Goal: Task Accomplishment & Management: Complete application form

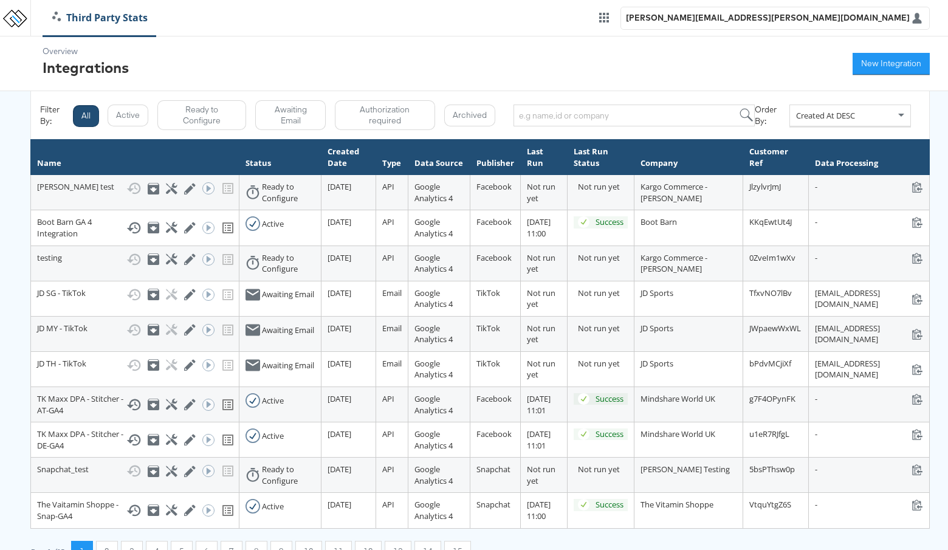
click at [290, 52] on div "Overview Integrations New Integration" at bounding box center [474, 63] width 948 height 55
click at [861, 66] on button "New Integration" at bounding box center [890, 64] width 77 height 22
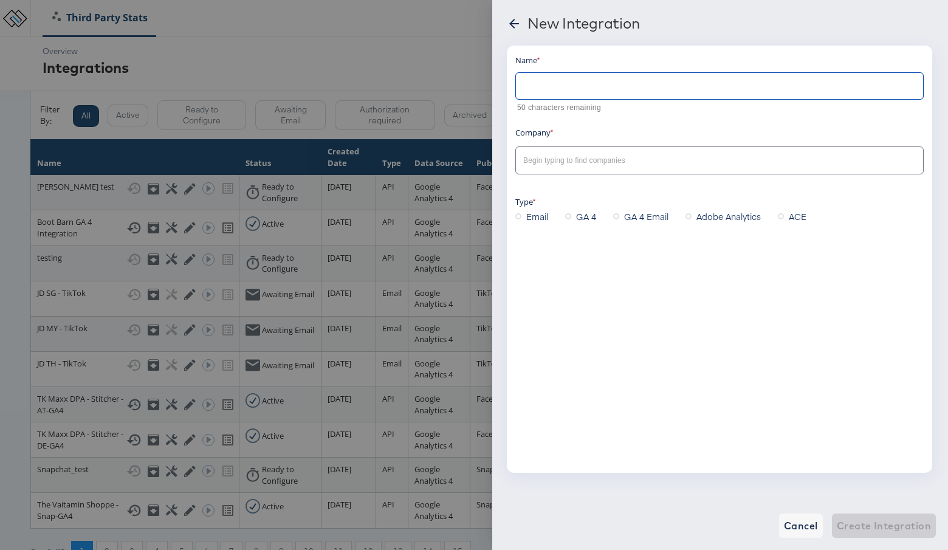
click at [590, 81] on input "text" at bounding box center [719, 81] width 407 height 26
click at [579, 151] on div at bounding box center [719, 159] width 408 height 27
type input "test integration"
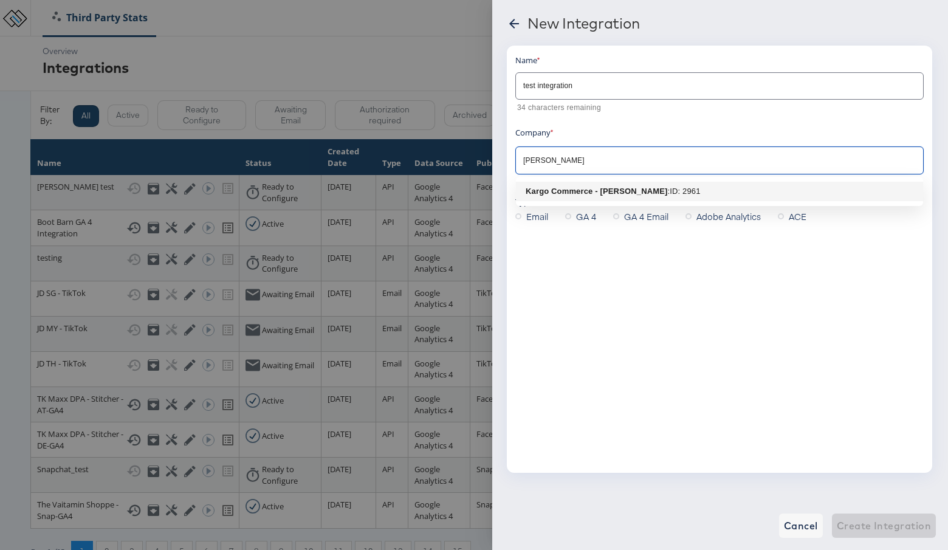
click at [572, 191] on b "Kargo Commerce - [PERSON_NAME]" at bounding box center [596, 190] width 142 height 9
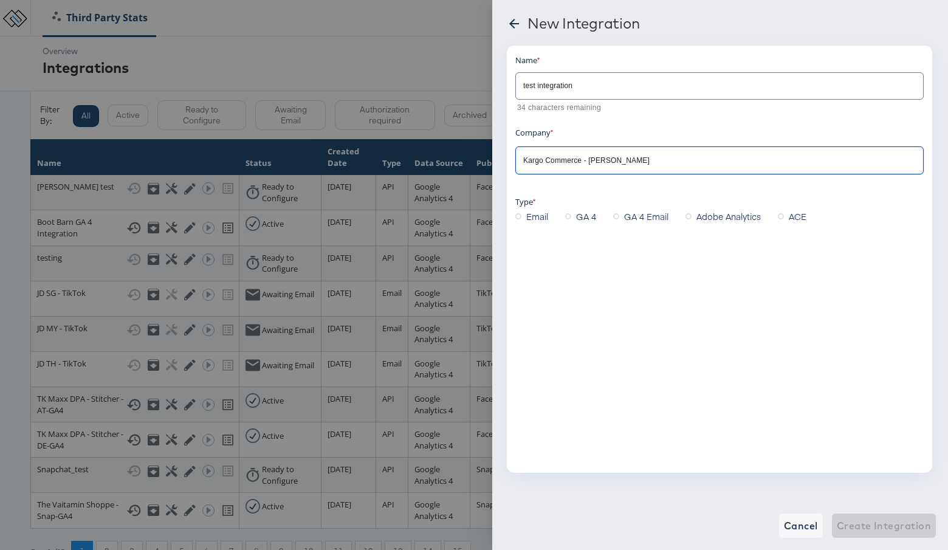
type input "Kargo Commerce - [PERSON_NAME]"
click at [571, 215] on icon at bounding box center [568, 216] width 6 height 6
click at [0, 0] on input "GA 4" at bounding box center [0, 0] width 0 height 0
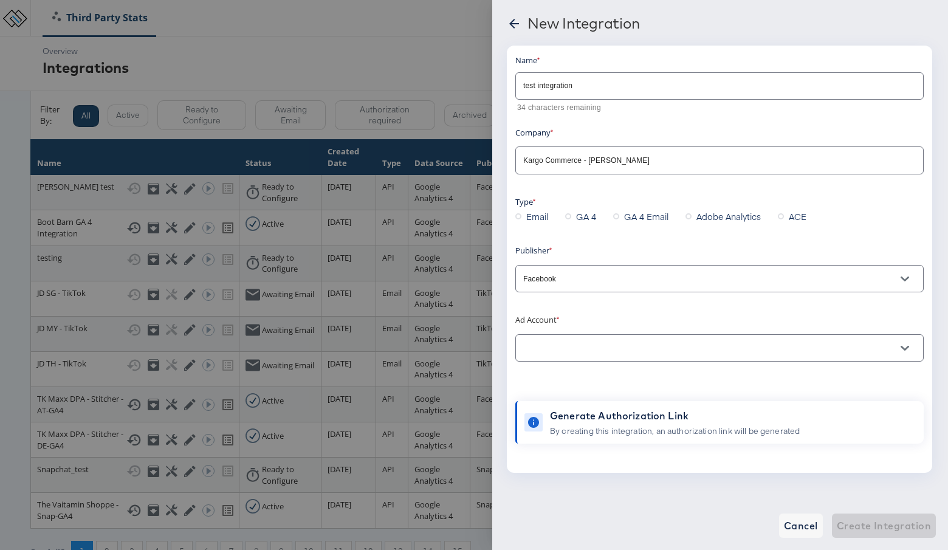
click at [688, 214] on icon at bounding box center [688, 216] width 6 height 6
click at [0, 0] on input "Adobe Analytics" at bounding box center [0, 0] width 0 height 0
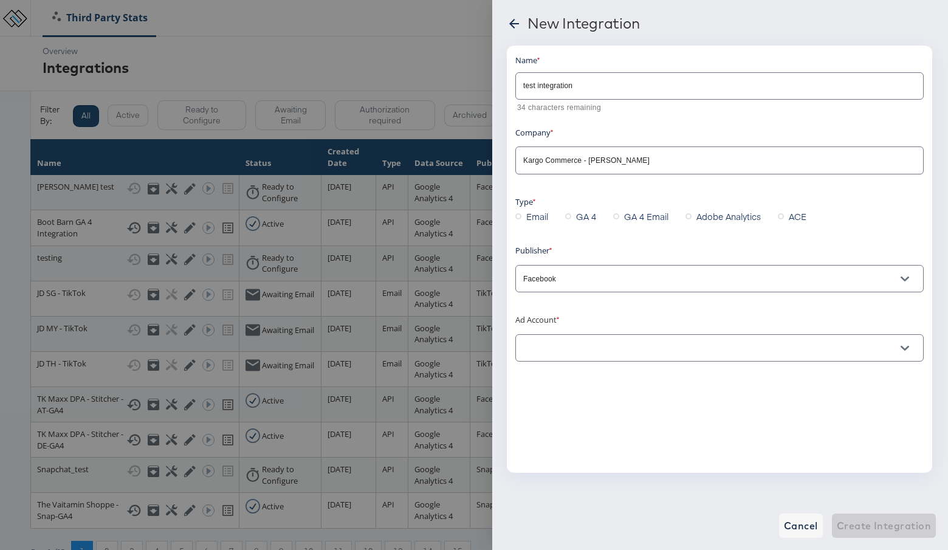
click at [592, 284] on input "Facebook" at bounding box center [710, 279] width 378 height 14
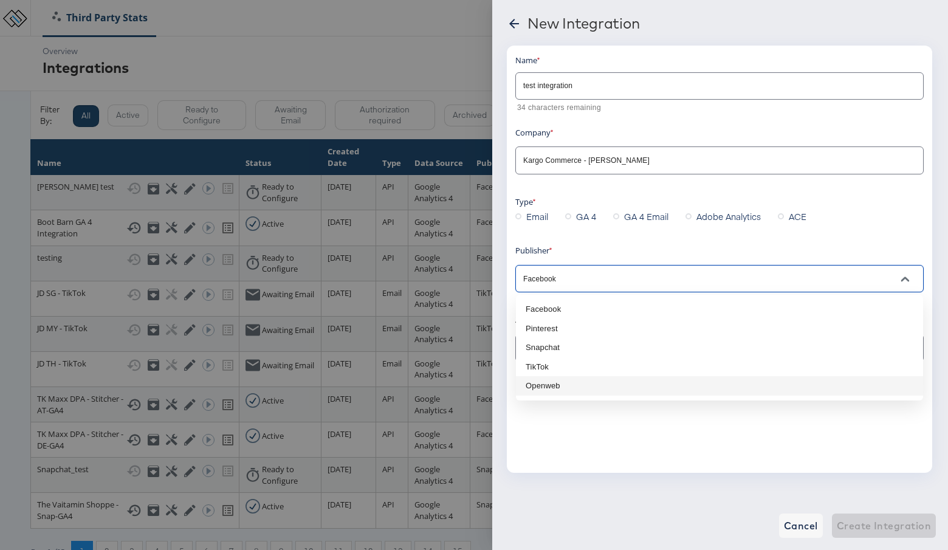
click at [576, 381] on li "Openweb" at bounding box center [719, 385] width 407 height 19
type input "Openweb"
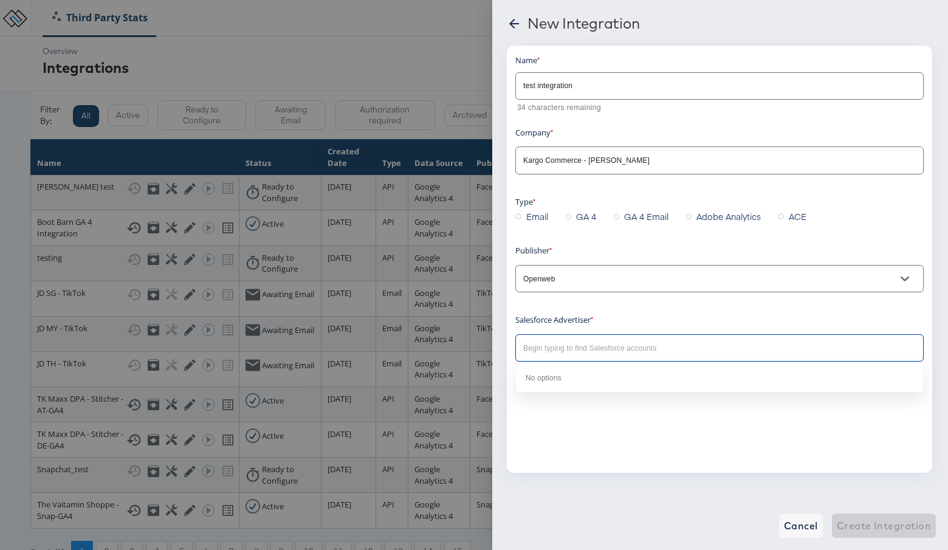
click at [609, 351] on input "text" at bounding box center [702, 348] width 363 height 14
click at [559, 350] on input "text" at bounding box center [702, 348] width 363 height 14
click at [562, 218] on div "Email" at bounding box center [540, 216] width 50 height 18
click at [570, 218] on label "GA 4" at bounding box center [583, 216] width 36 height 18
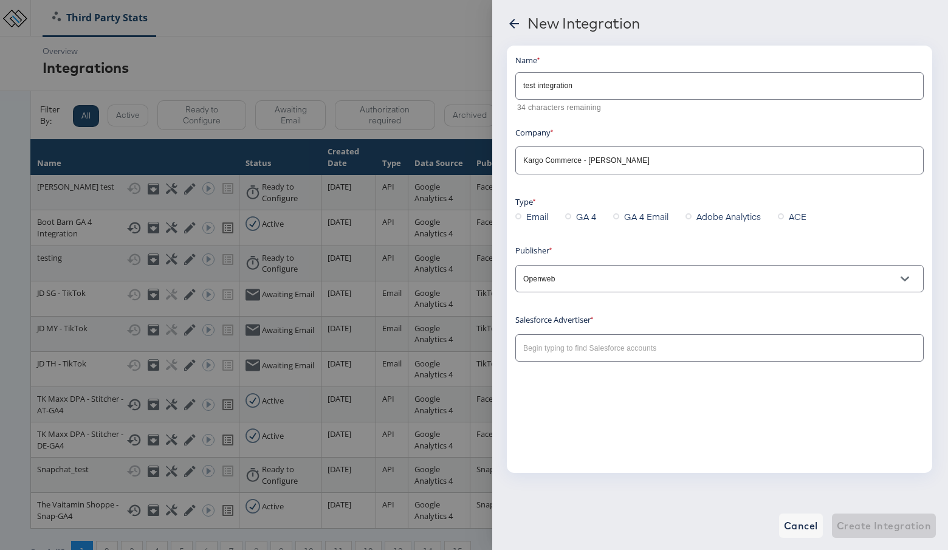
click at [0, 0] on input "GA 4" at bounding box center [0, 0] width 0 height 0
